Goal: Entertainment & Leisure: Consume media (video, audio)

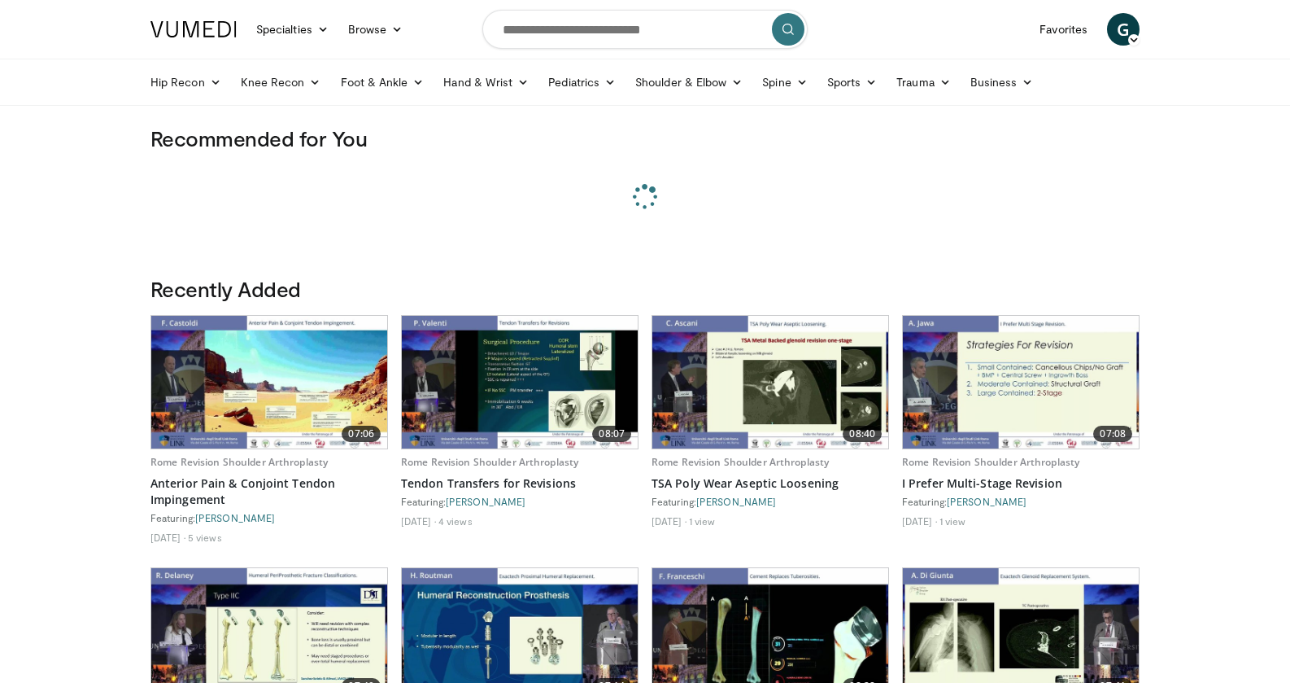
scroll to position [81, 0]
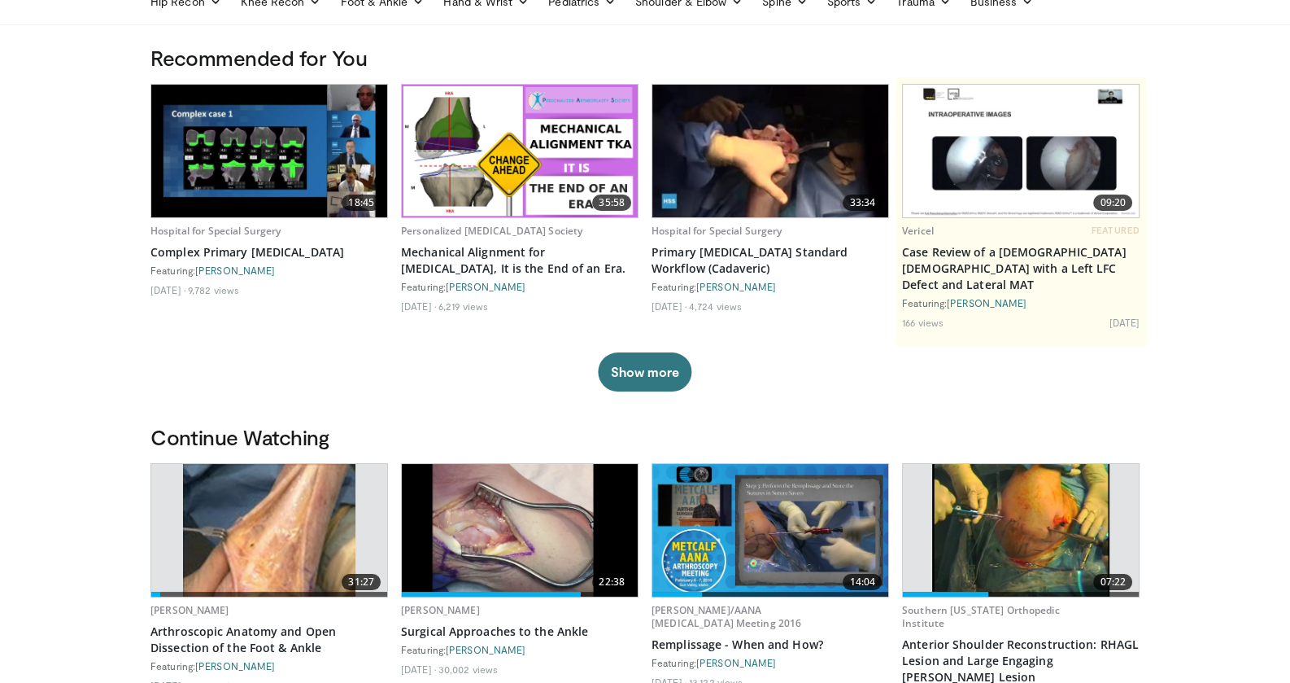
click at [500, 517] on img at bounding box center [520, 530] width 236 height 133
